Goal: Task Accomplishment & Management: Use online tool/utility

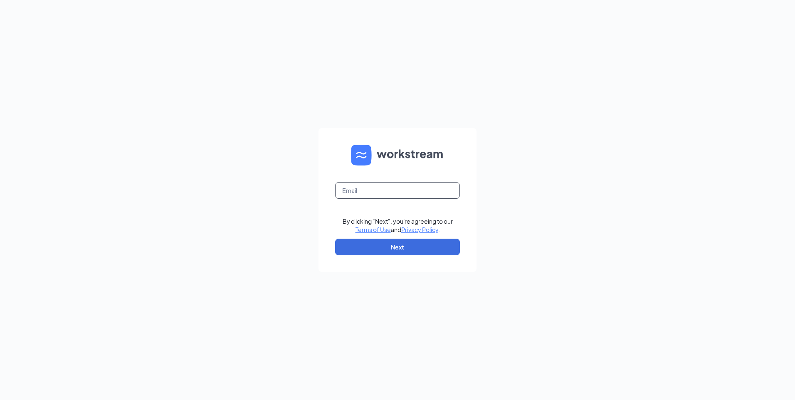
click at [360, 192] on input "text" at bounding box center [397, 190] width 125 height 17
type input "gainesvillegaculvers@gmail.com"
click at [366, 250] on button "Next" at bounding box center [397, 247] width 125 height 17
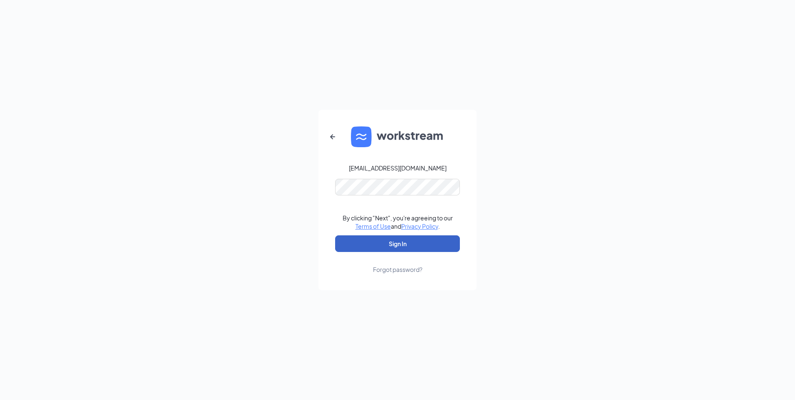
click at [382, 244] on button "Sign In" at bounding box center [397, 243] width 125 height 17
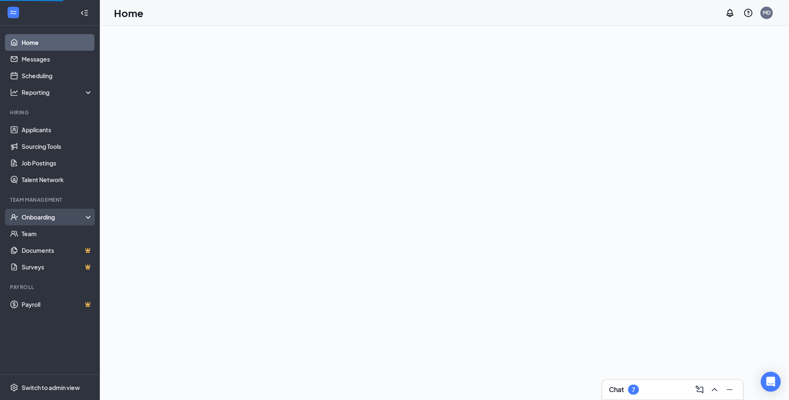
click at [44, 217] on div "Onboarding" at bounding box center [54, 217] width 64 height 8
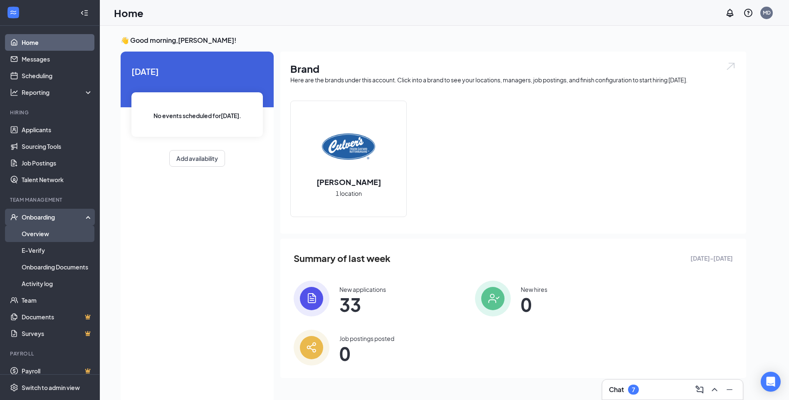
click at [38, 233] on link "Overview" at bounding box center [57, 233] width 71 height 17
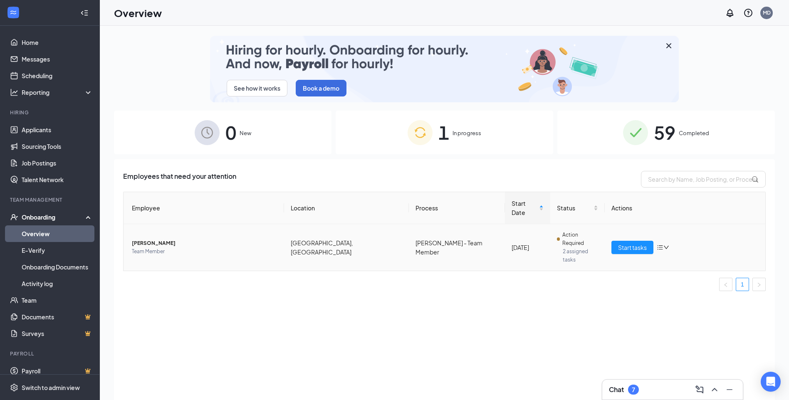
click at [207, 247] on span "Team Member" at bounding box center [205, 251] width 146 height 8
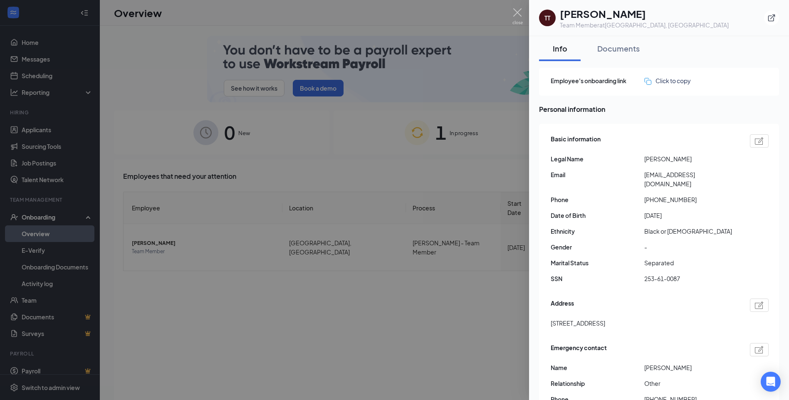
drag, startPoint x: 381, startPoint y: 155, endPoint x: 417, endPoint y: 136, distance: 40.6
click at [383, 152] on div at bounding box center [394, 200] width 789 height 400
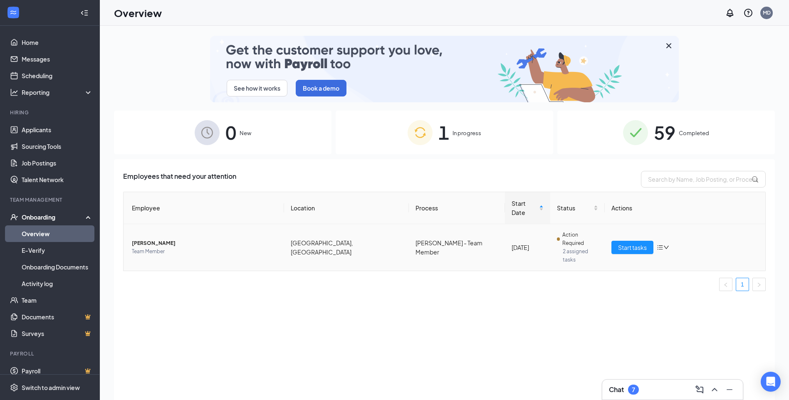
click at [666, 245] on icon "down" at bounding box center [666, 248] width 6 height 6
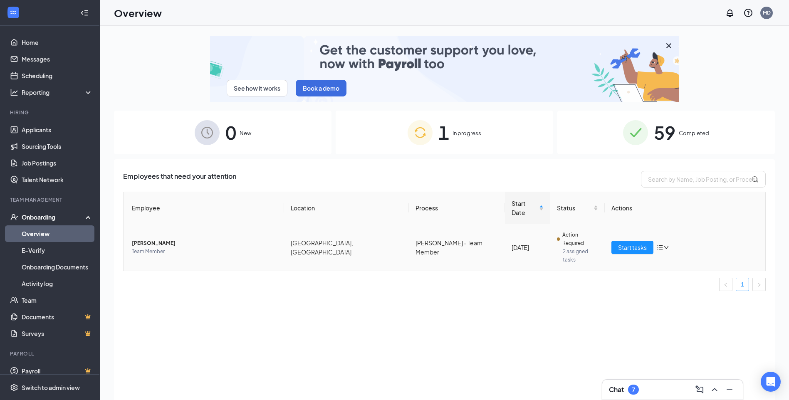
click at [145, 239] on span "[PERSON_NAME]" at bounding box center [205, 243] width 146 height 8
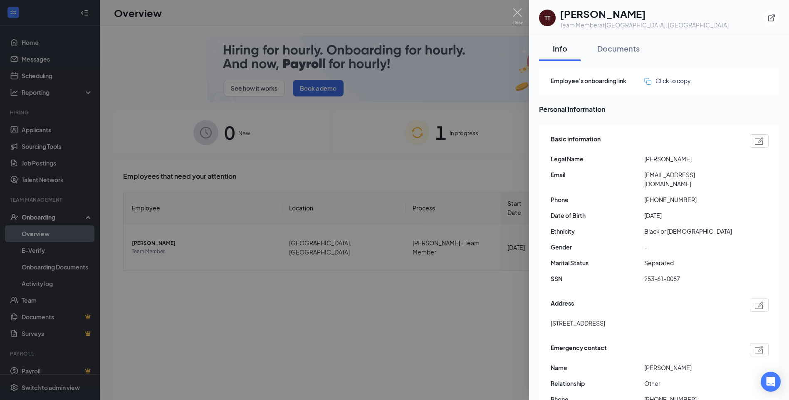
click at [418, 183] on div at bounding box center [394, 200] width 789 height 400
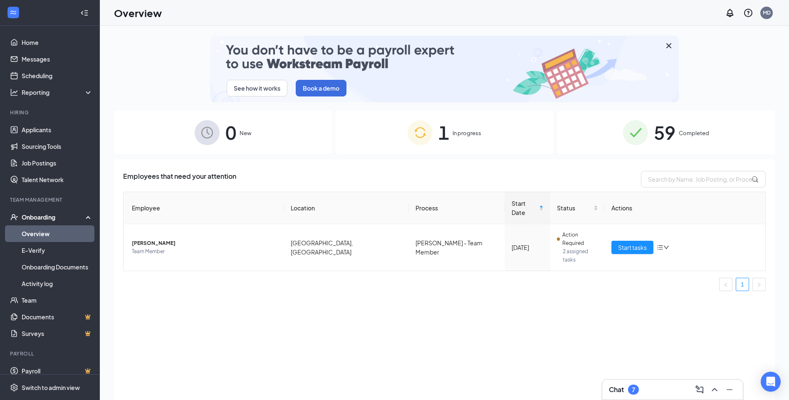
click at [444, 144] on span "1" at bounding box center [443, 132] width 11 height 29
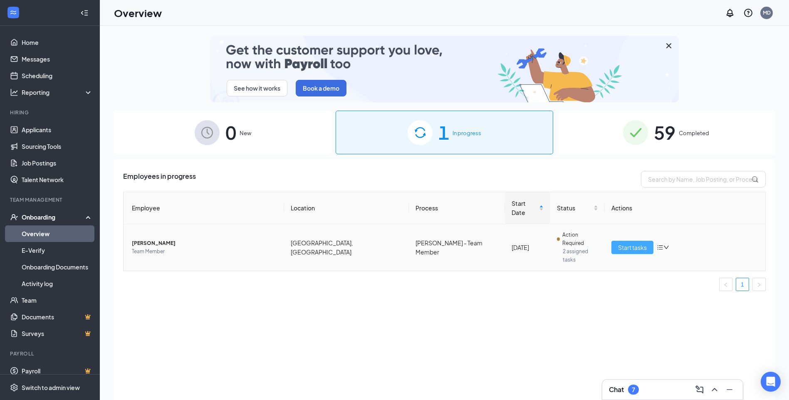
click at [644, 243] on span "Start tasks" at bounding box center [632, 247] width 29 height 9
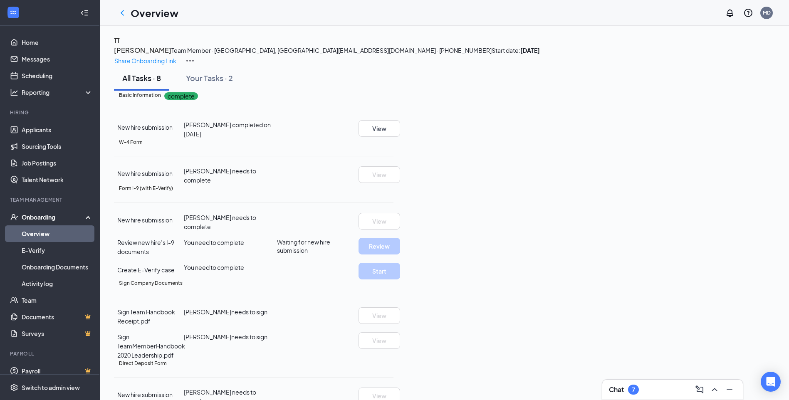
click at [393, 142] on icon "Ellipses" at bounding box center [393, 142] width 0 height 0
click at [666, 91] on div "All Tasks · 8 Your Tasks · 2" at bounding box center [444, 78] width 661 height 25
